Goal: Task Accomplishment & Management: Use online tool/utility

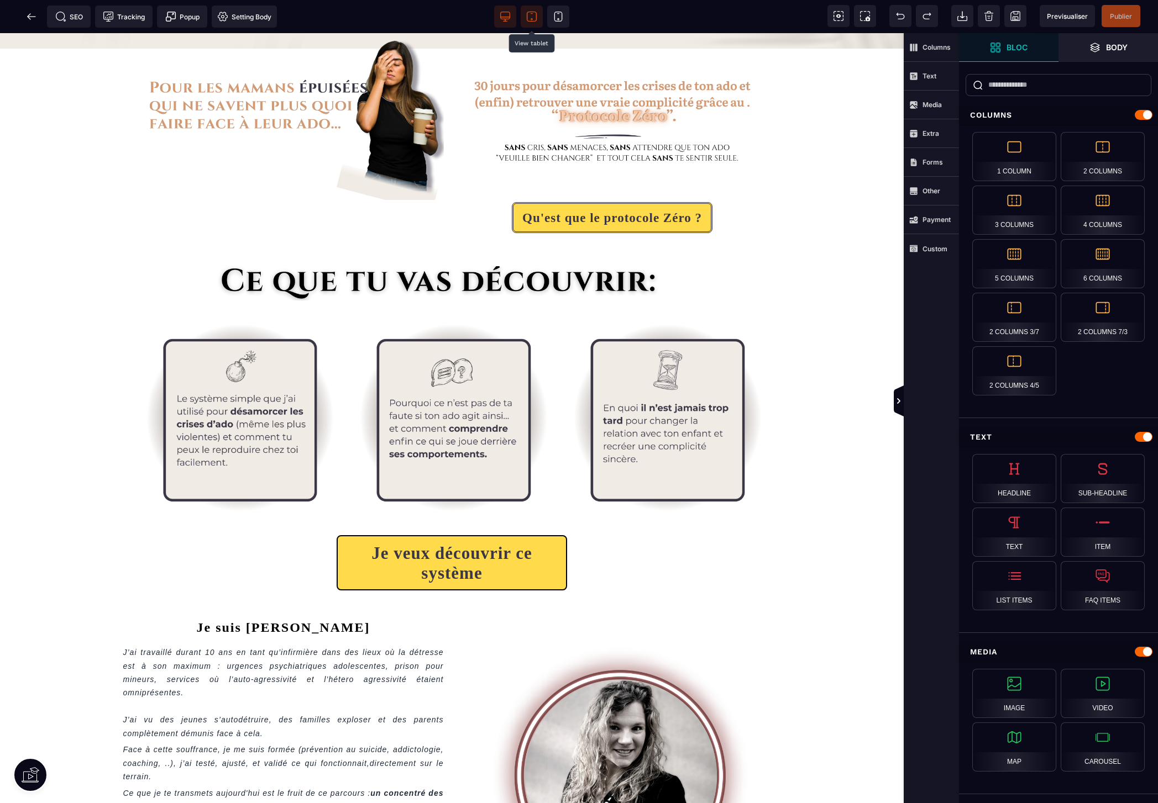
click at [538, 15] on span at bounding box center [532, 17] width 22 height 22
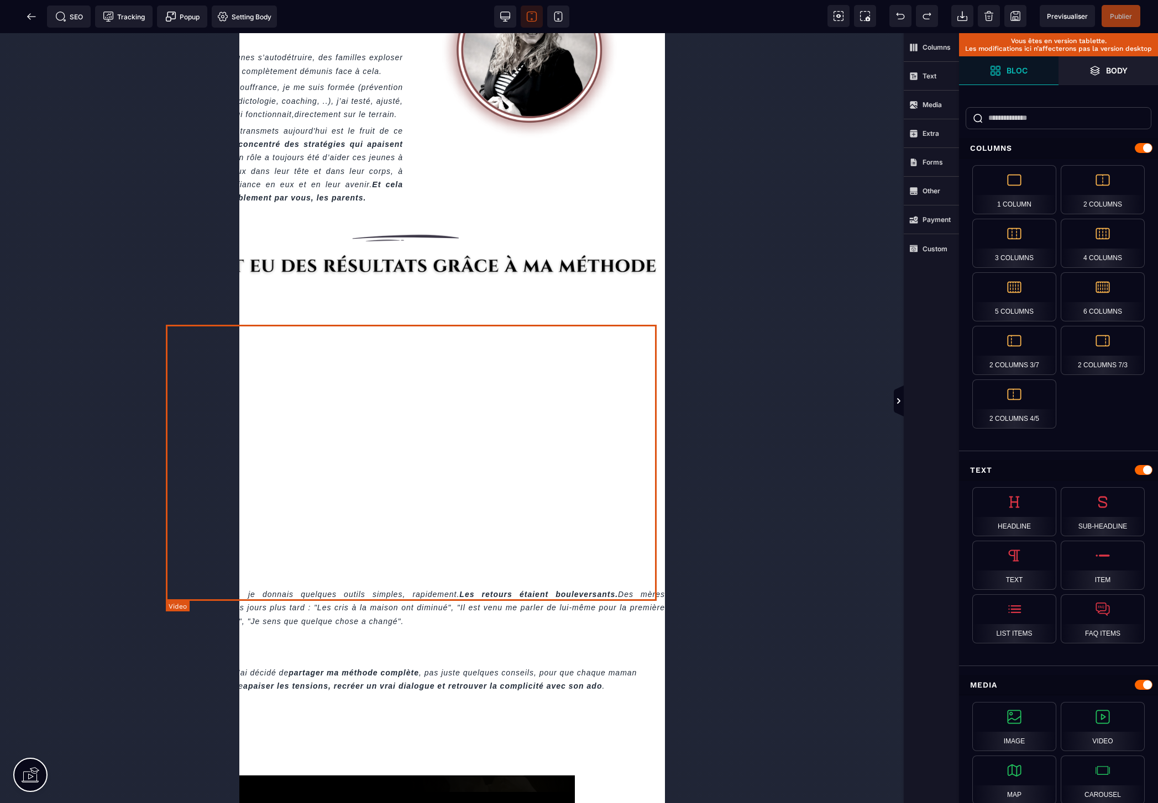
scroll to position [557, 0]
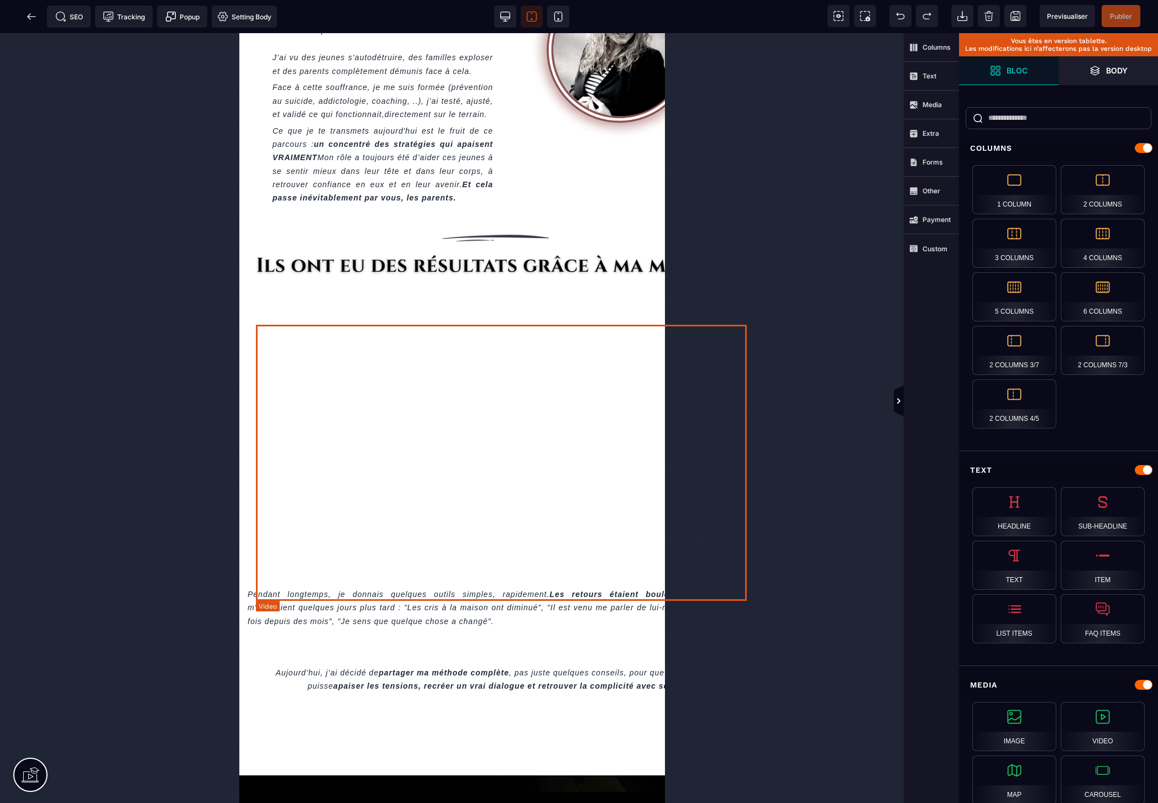
click at [603, 388] on div at bounding box center [500, 419] width 491 height 276
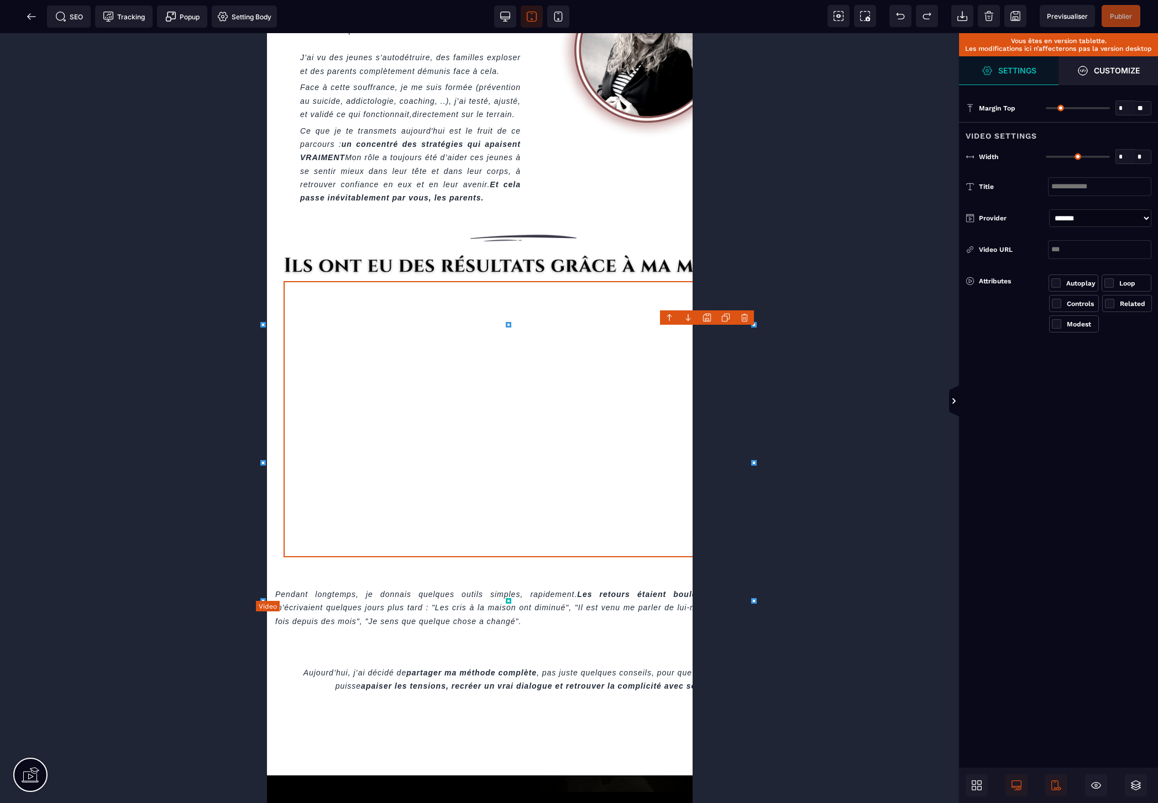
type input "*"
type input "***"
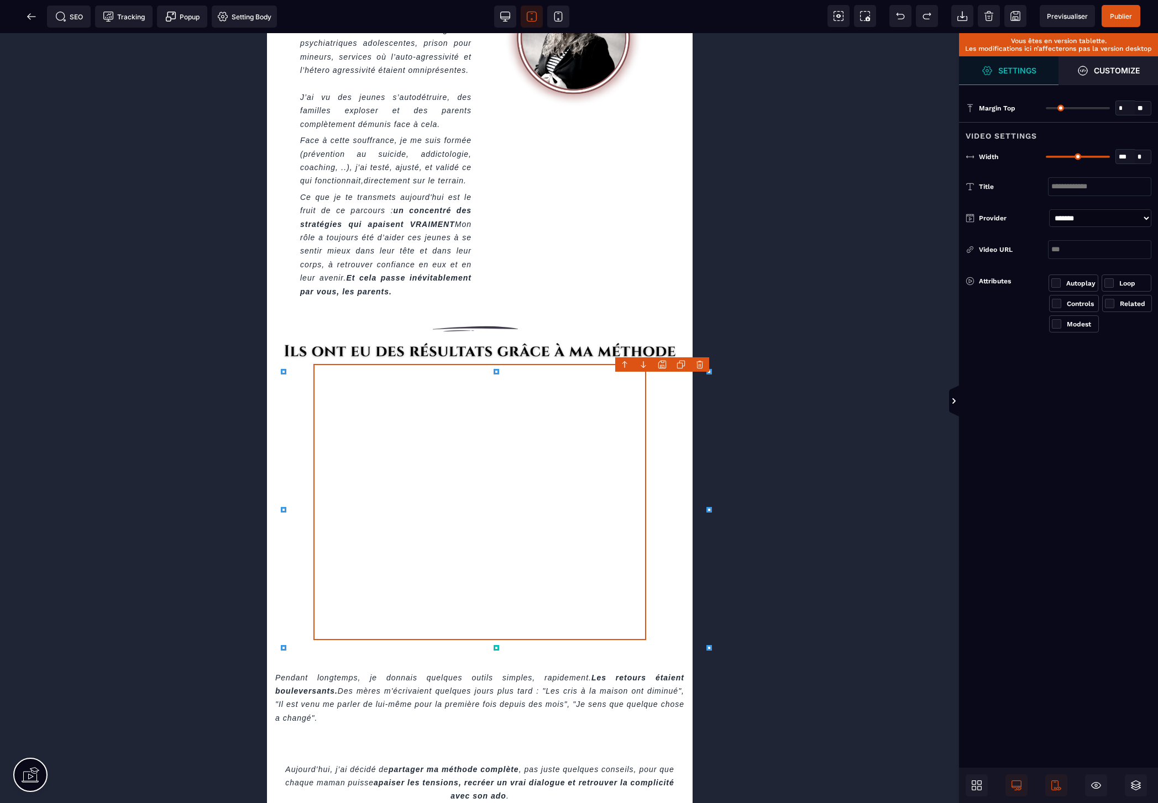
scroll to position [527, 0]
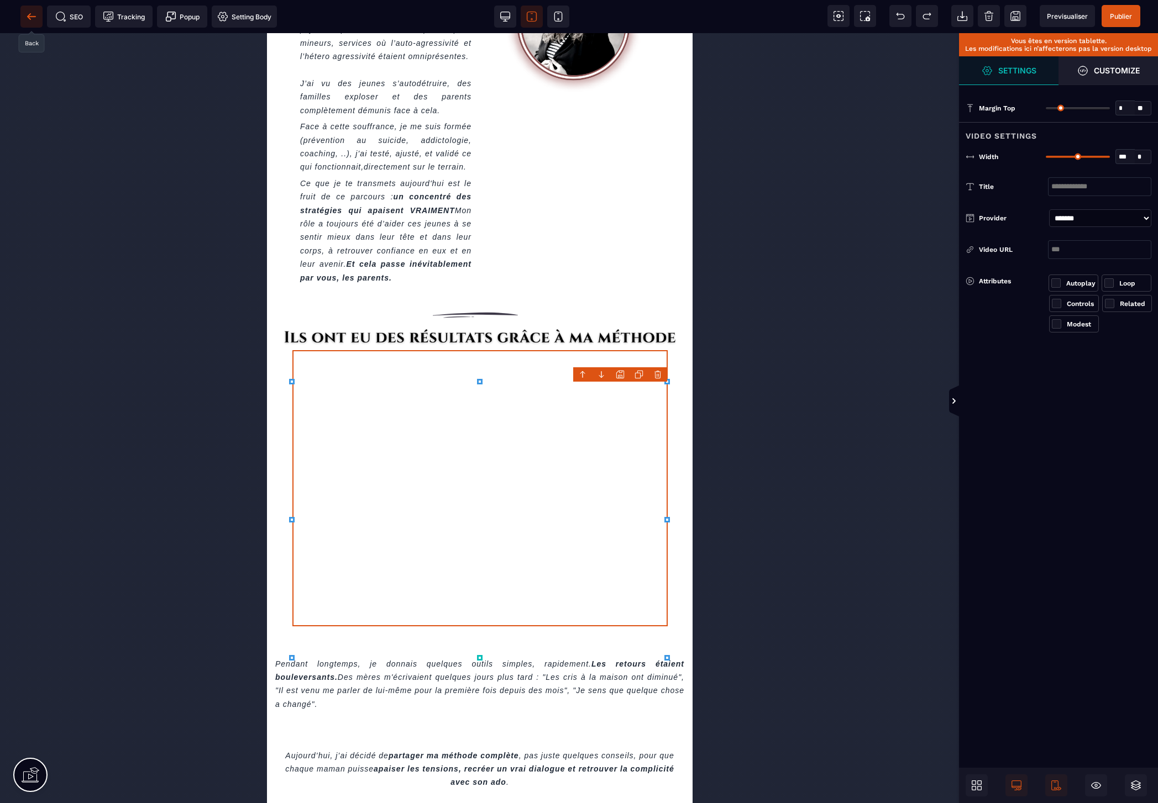
click at [27, 13] on icon at bounding box center [31, 16] width 11 height 11
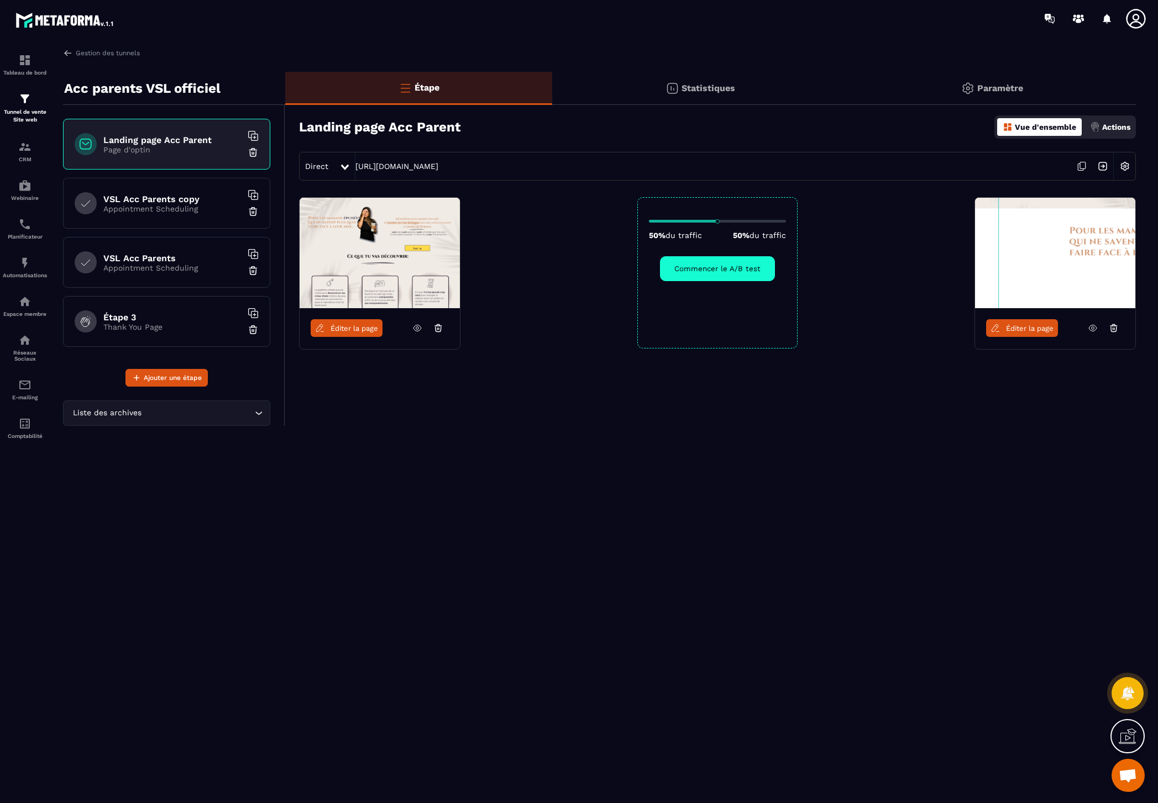
click at [357, 331] on span "Éditer la page" at bounding box center [354, 328] width 48 height 8
